Goal: Navigation & Orientation: Go to known website

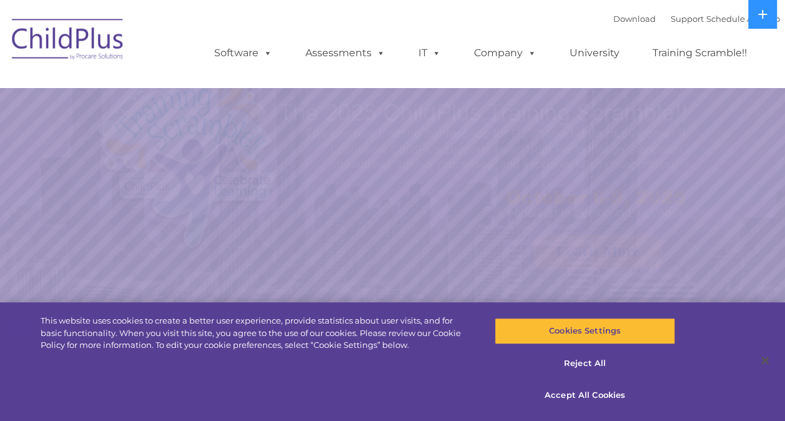
select select "MEDIUM"
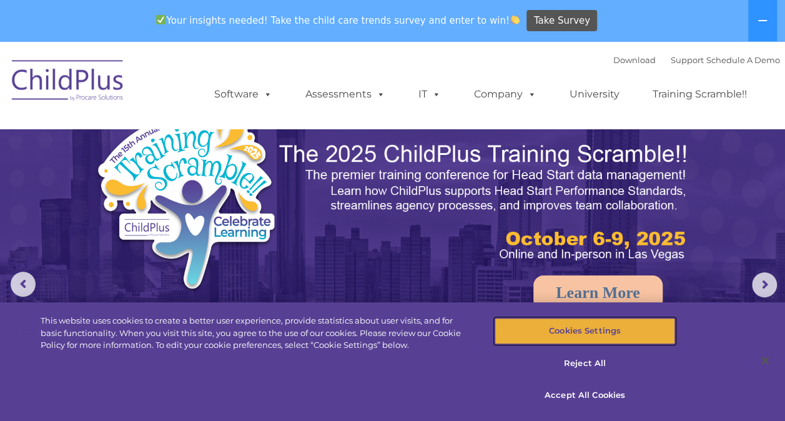
click at [595, 328] on button "Cookies Settings" at bounding box center [584, 331] width 180 height 26
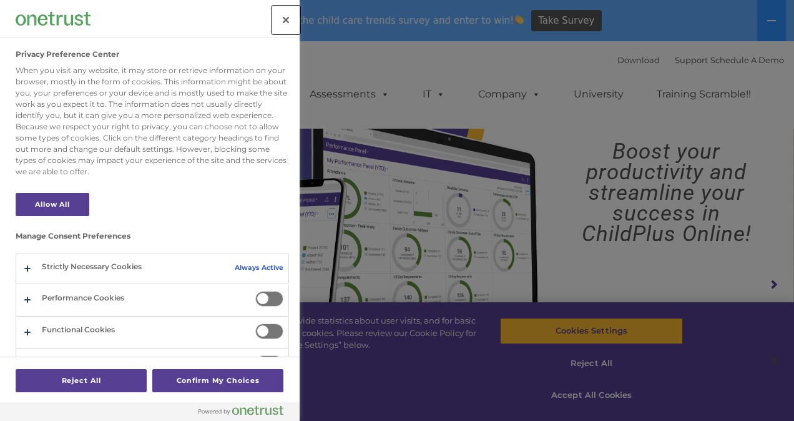
click at [283, 14] on button "Close" at bounding box center [285, 19] width 27 height 27
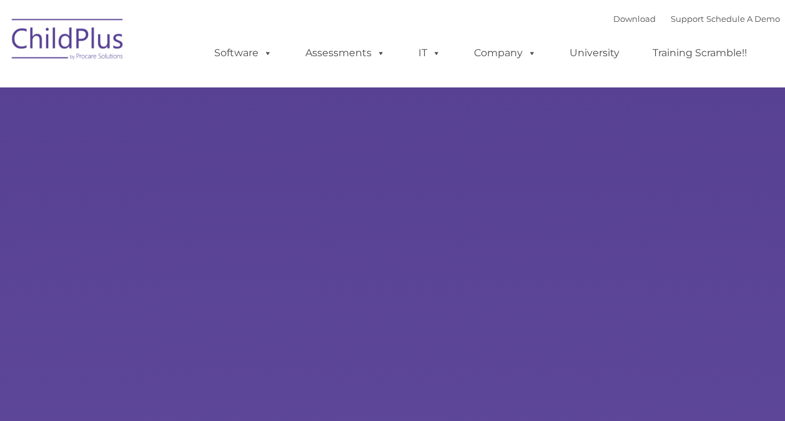
type input ""
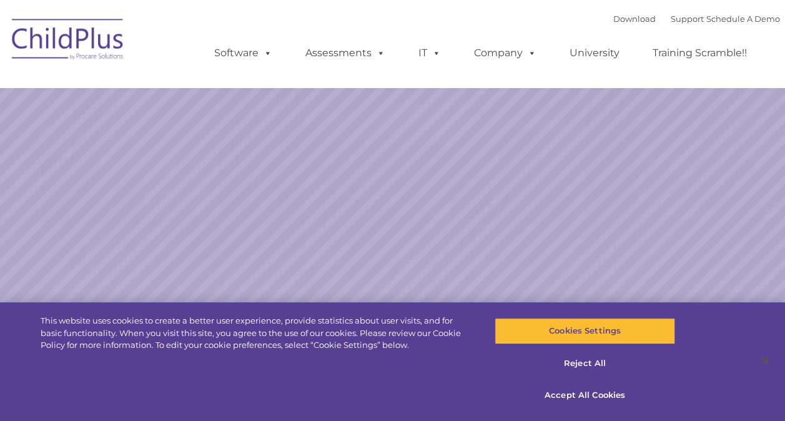
select select "MEDIUM"
